Goal: Check status: Check status

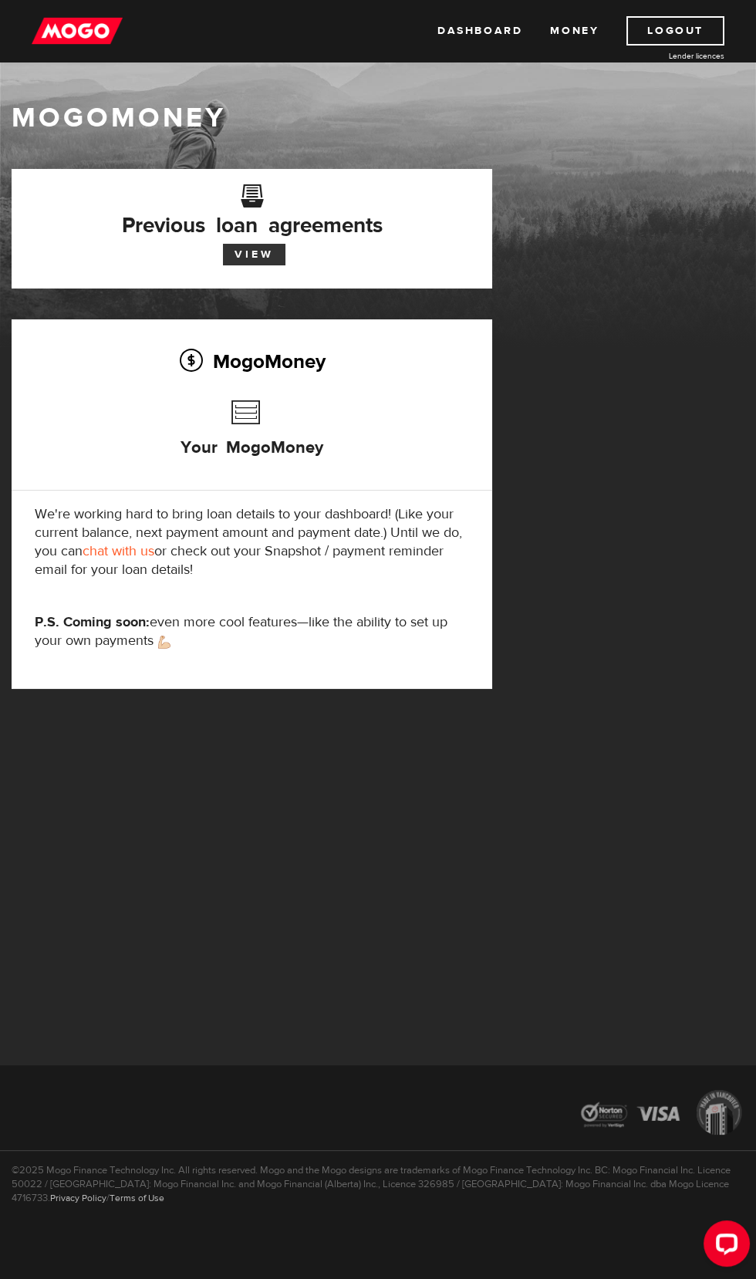
click at [261, 262] on link "View" at bounding box center [254, 255] width 62 height 22
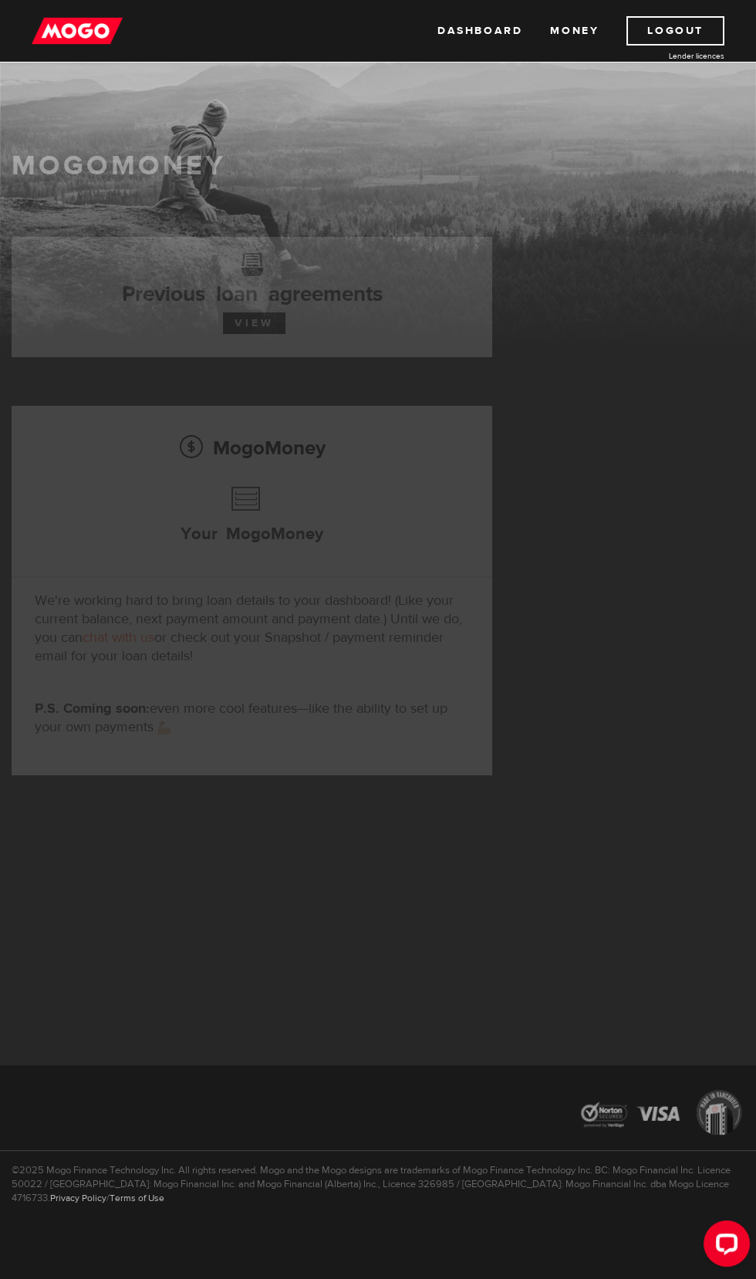
click at [704, 1231] on button "Open LiveChat chat widget" at bounding box center [727, 1243] width 46 height 46
